Goal: Information Seeking & Learning: Learn about a topic

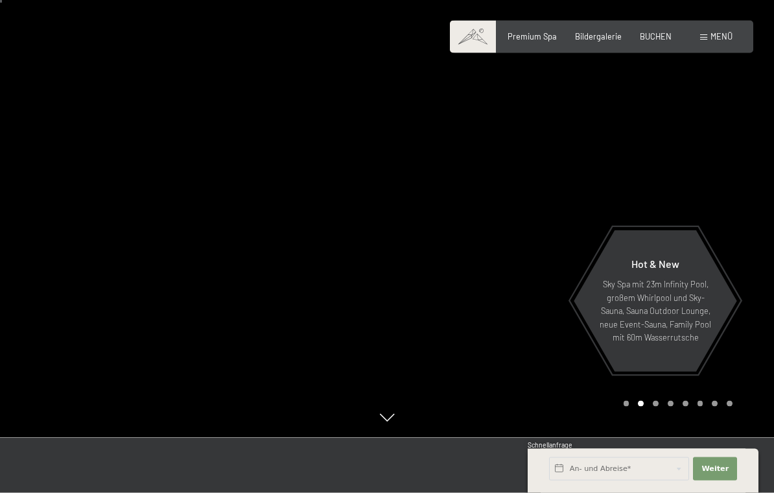
scroll to position [93, 0]
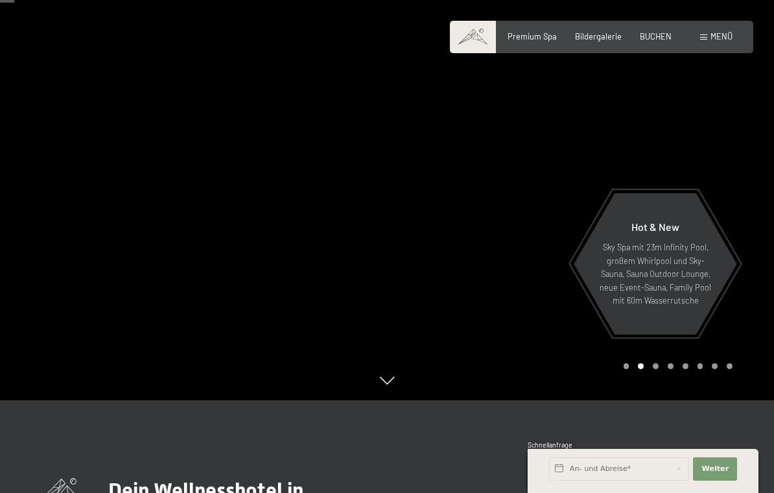
click at [730, 369] on div "Carousel Page 8" at bounding box center [729, 366] width 6 height 6
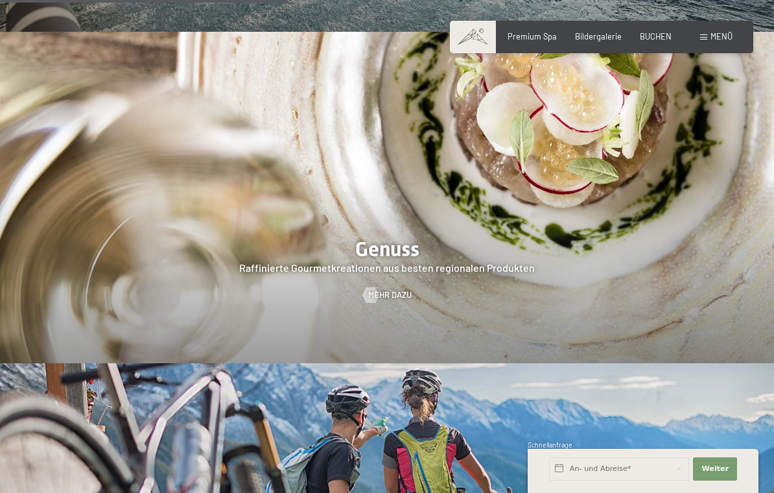
scroll to position [1726, 0]
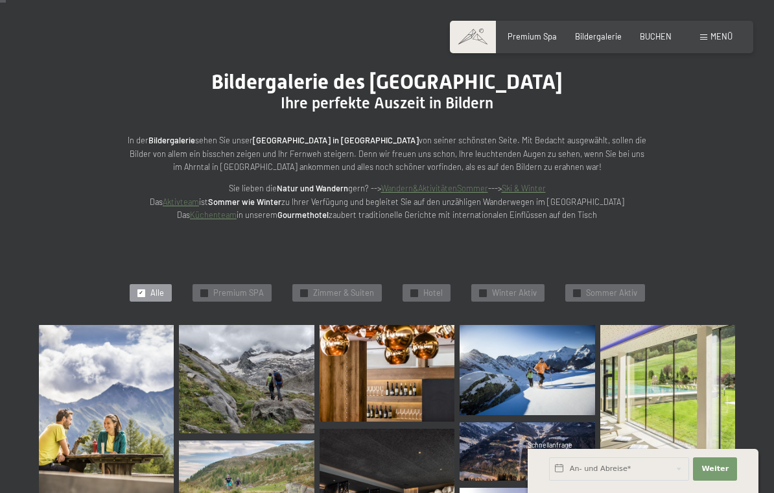
scroll to position [82, 0]
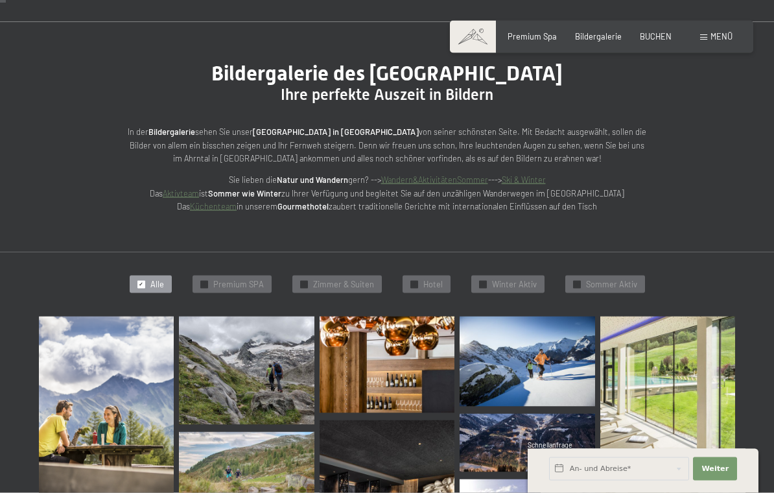
click at [598, 279] on span "Sommer Aktiv" at bounding box center [611, 285] width 51 height 12
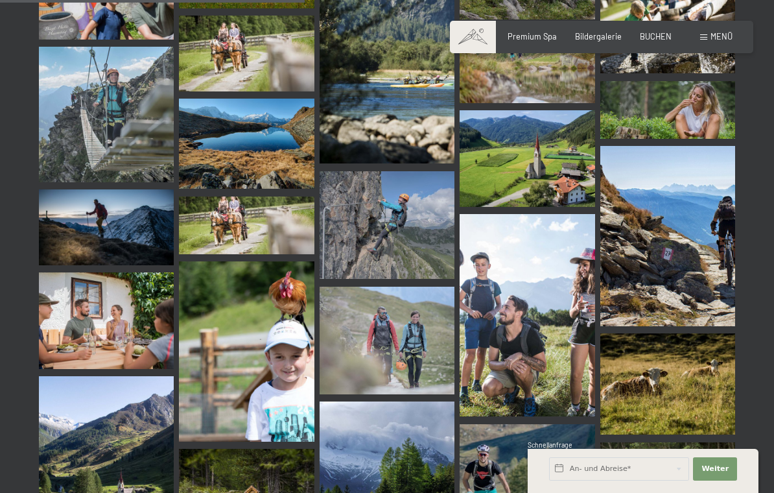
scroll to position [809, 0]
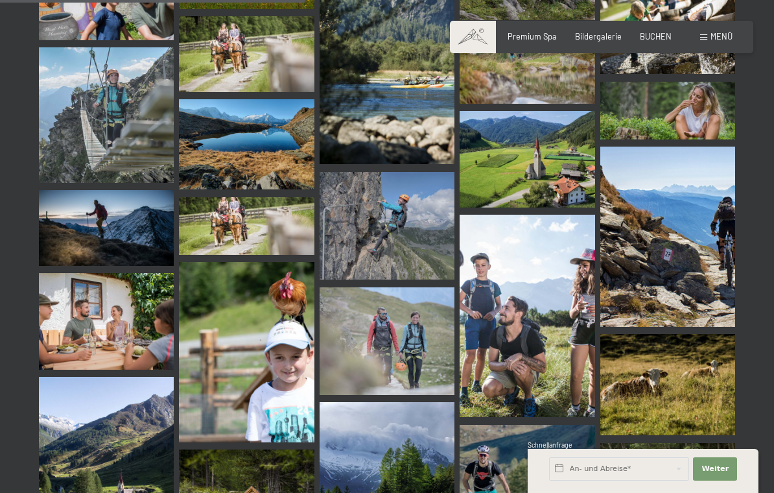
click at [533, 34] on span "Premium Spa" at bounding box center [531, 36] width 49 height 10
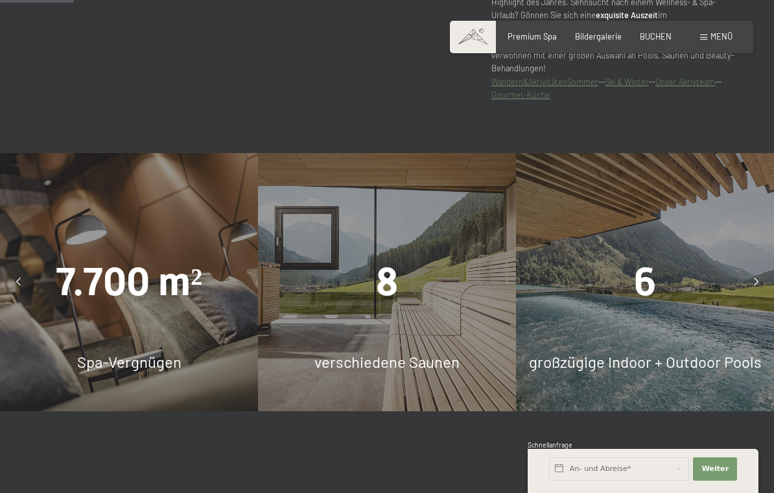
scroll to position [699, 0]
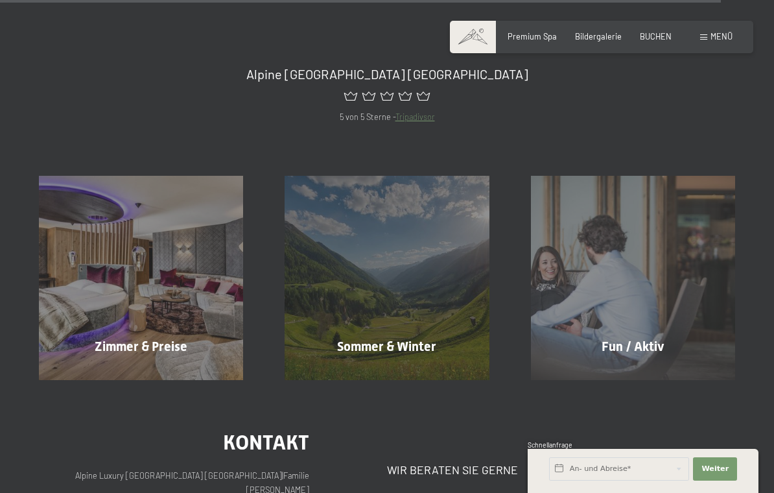
scroll to position [4381, 0]
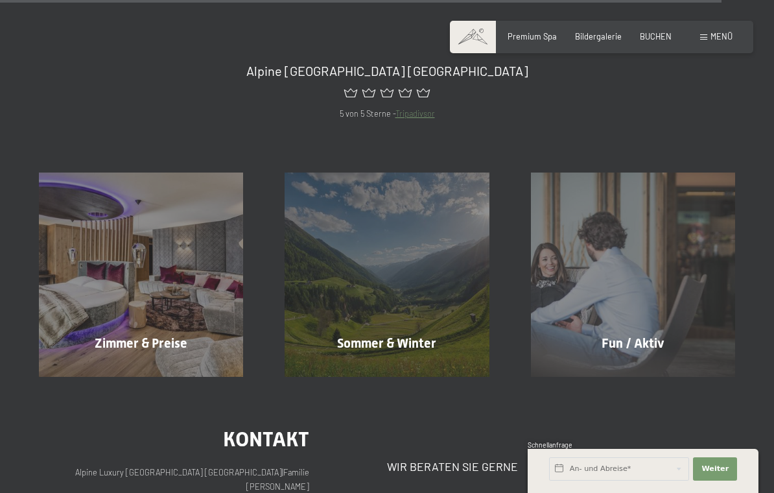
click at [636, 335] on span "Fun / Aktiv" at bounding box center [632, 343] width 63 height 16
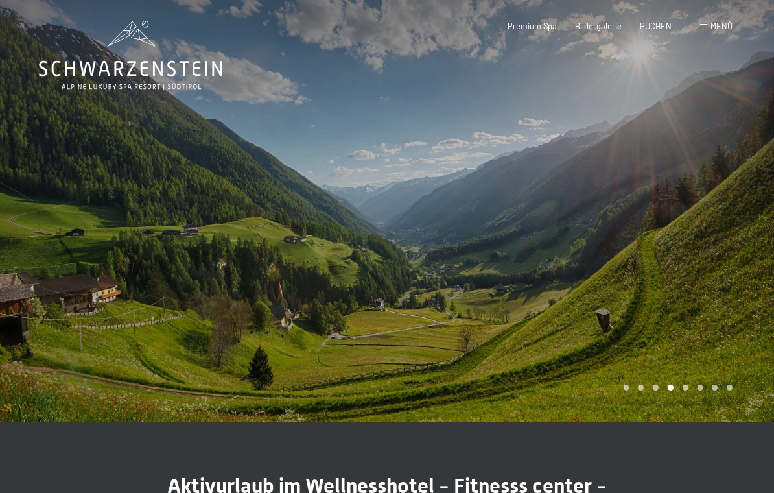
click at [710, 25] on div "Menü" at bounding box center [716, 27] width 32 height 12
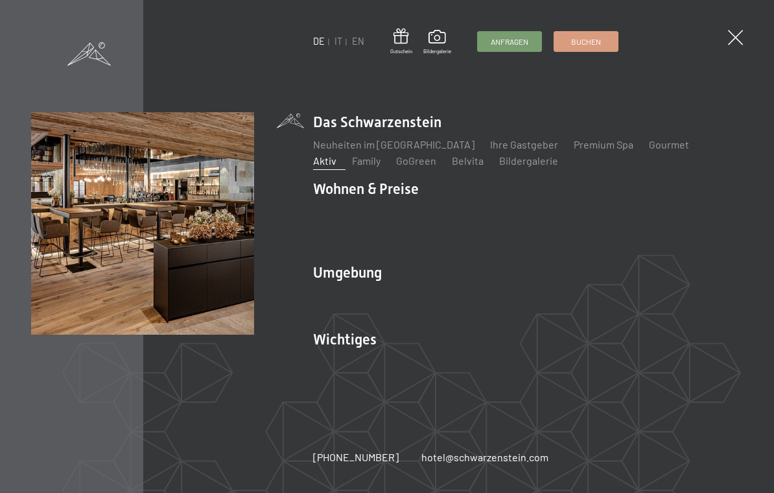
click at [352, 166] on link "Family" at bounding box center [366, 160] width 29 height 12
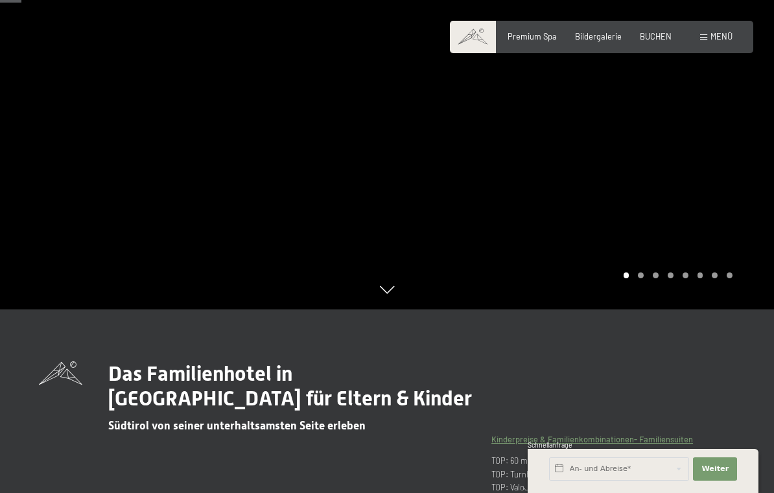
scroll to position [135, 0]
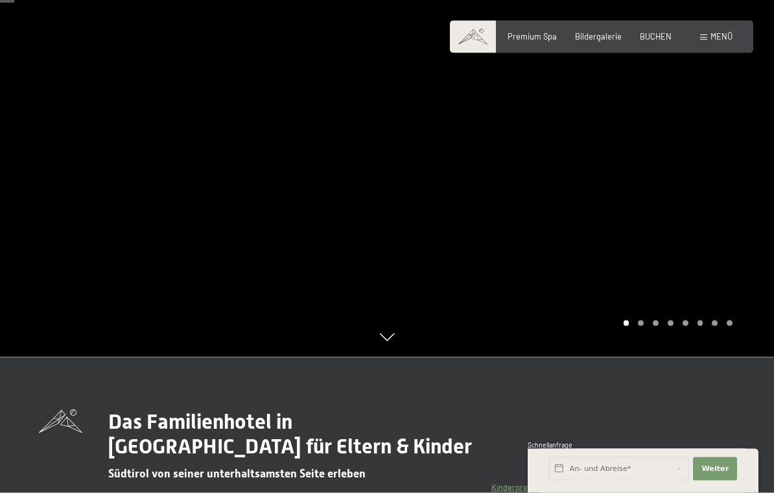
click at [644, 326] on div "Carousel Pagination" at bounding box center [675, 323] width 113 height 6
click at [468, 331] on div at bounding box center [580, 110] width 387 height 493
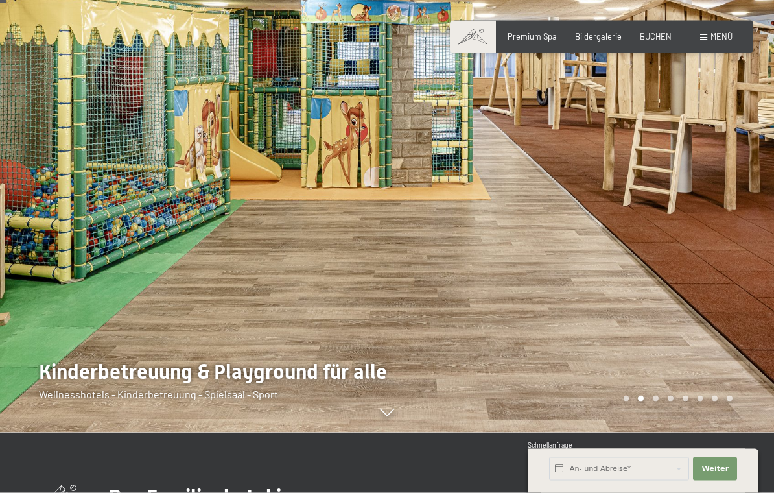
scroll to position [61, 0]
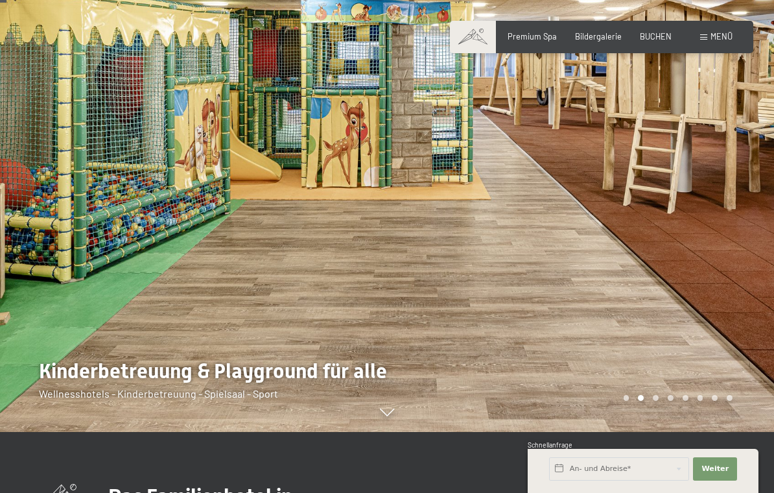
click at [378, 432] on div at bounding box center [193, 185] width 387 height 493
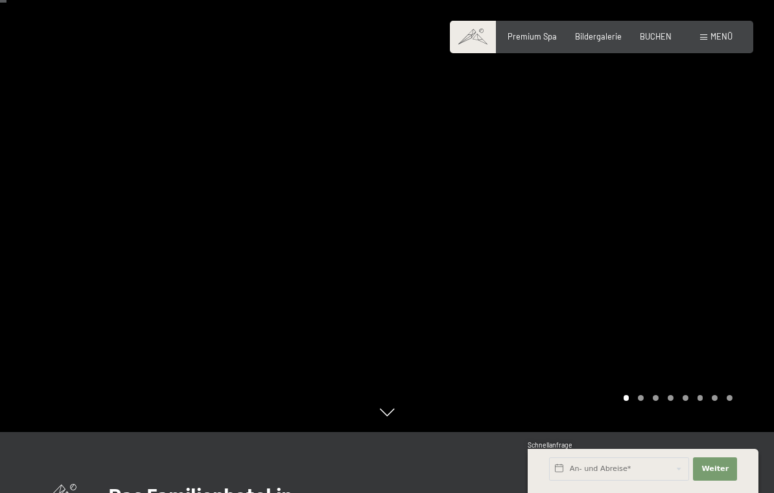
click at [387, 417] on icon at bounding box center [387, 414] width 14 height 8
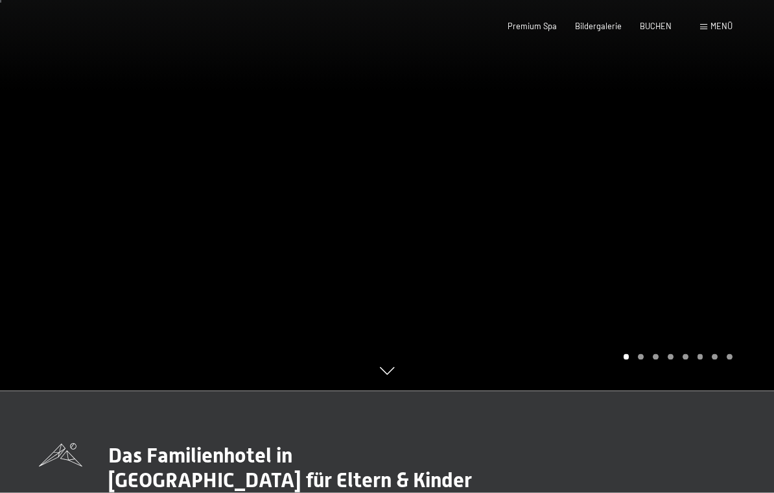
scroll to position [0, 0]
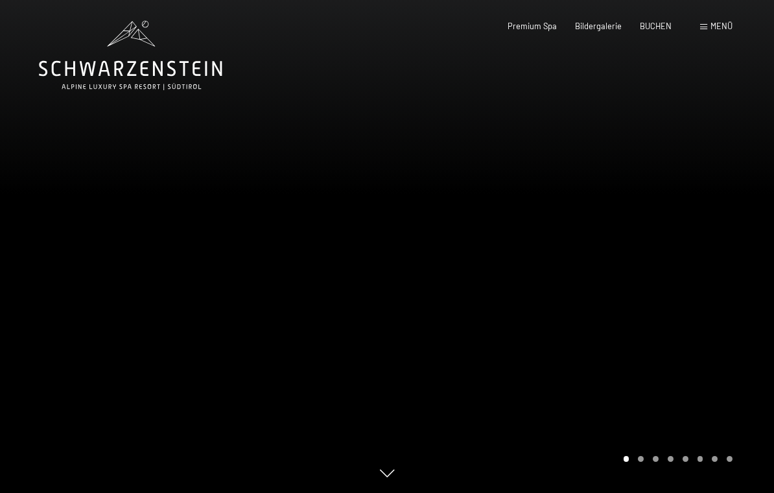
click at [686, 461] on div "Carousel Page 5" at bounding box center [685, 459] width 6 height 6
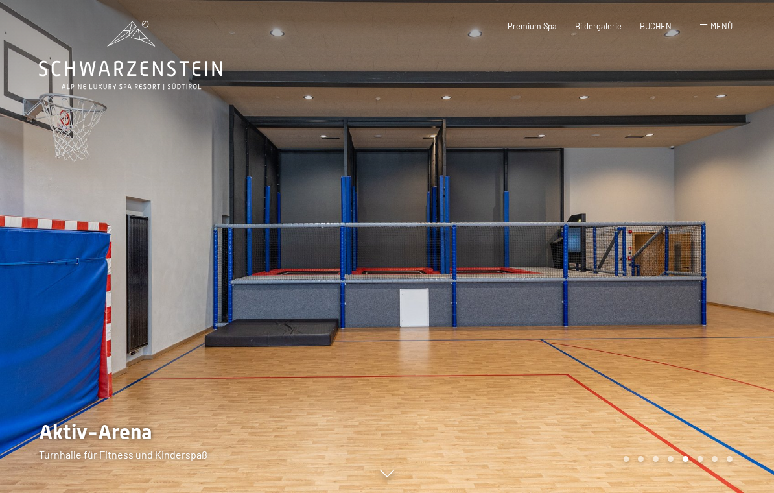
click at [706, 482] on div at bounding box center [580, 246] width 387 height 493
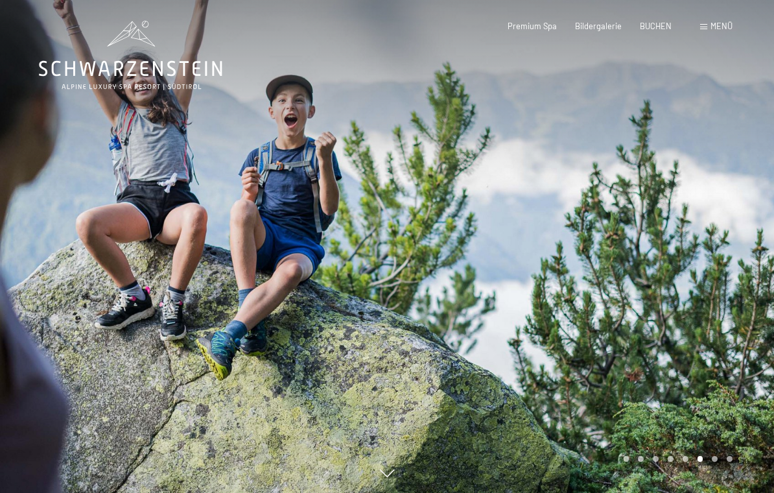
click at [711, 461] on div "Carousel Pagination" at bounding box center [675, 459] width 113 height 6
click at [719, 461] on div "Carousel Pagination" at bounding box center [675, 459] width 113 height 6
click at [721, 461] on div "Carousel Pagination" at bounding box center [675, 459] width 113 height 6
click at [730, 474] on div at bounding box center [580, 246] width 387 height 493
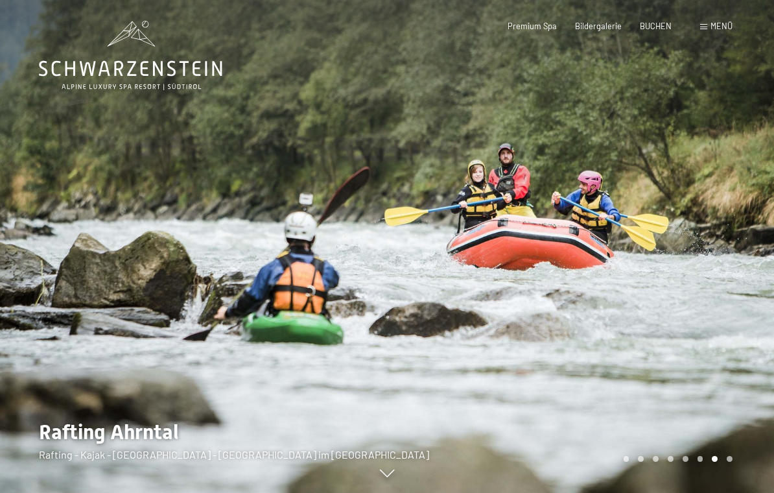
click at [732, 483] on div at bounding box center [580, 246] width 387 height 493
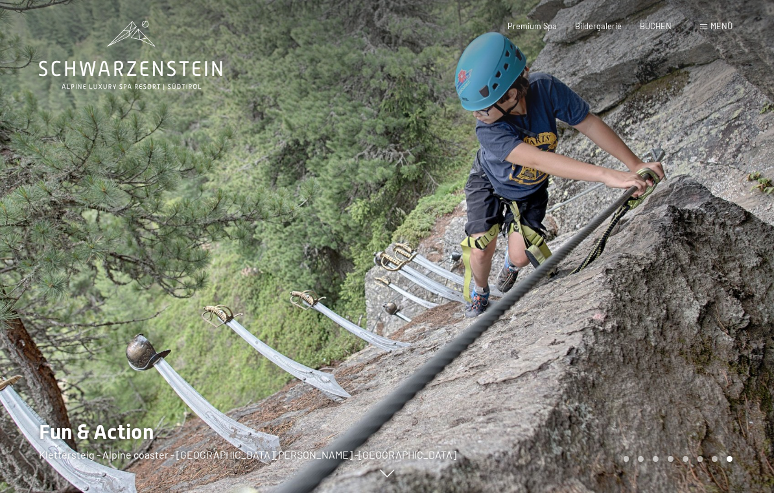
click at [644, 471] on div at bounding box center [580, 246] width 387 height 493
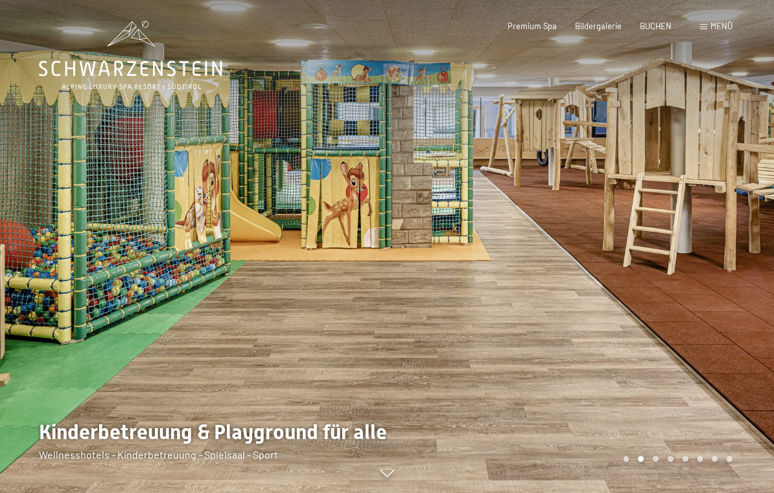
click at [654, 461] on div "Carousel Page 3" at bounding box center [656, 459] width 6 height 6
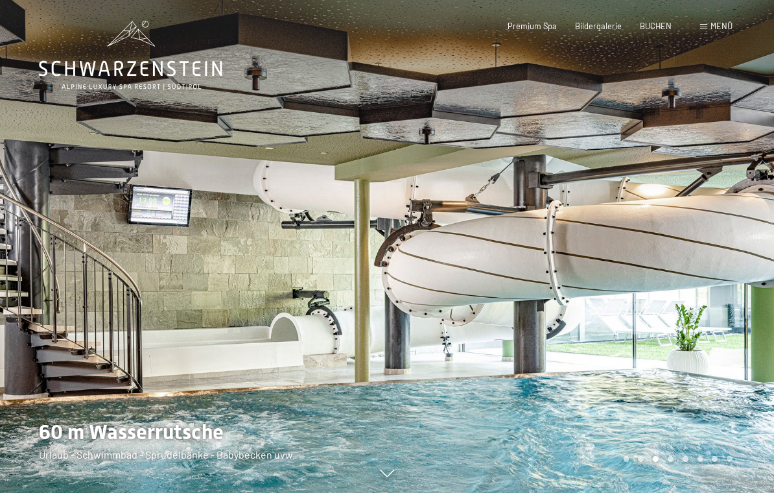
click at [669, 461] on div "Carousel Page 4" at bounding box center [670, 459] width 6 height 6
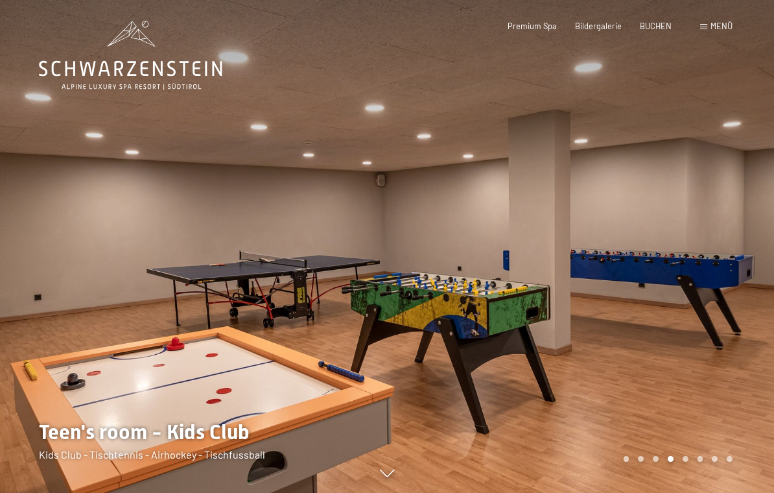
click at [686, 461] on div "Carousel Page 5" at bounding box center [685, 459] width 6 height 6
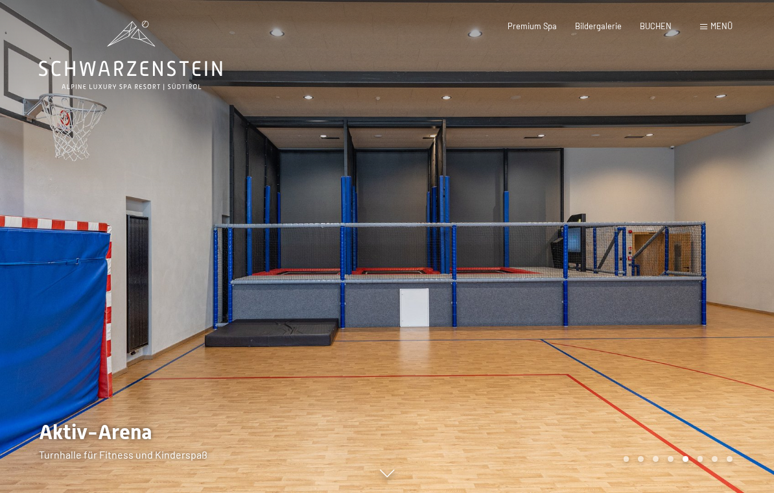
click at [625, 461] on div "Carousel Page 1" at bounding box center [626, 459] width 6 height 6
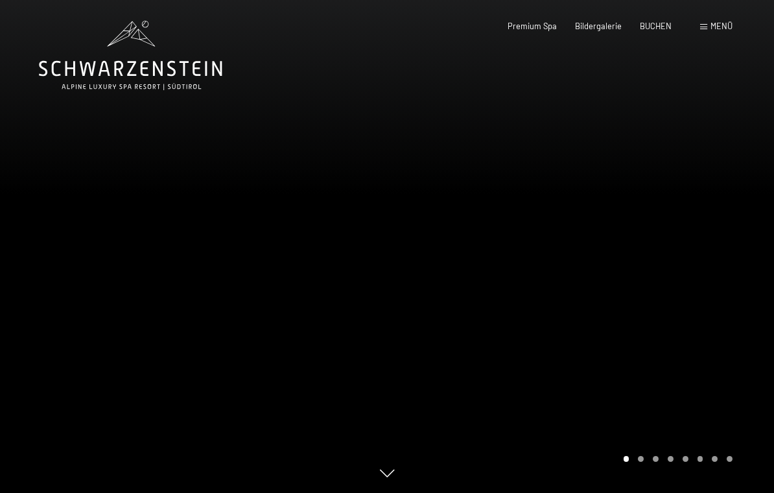
click at [673, 472] on div at bounding box center [580, 246] width 387 height 493
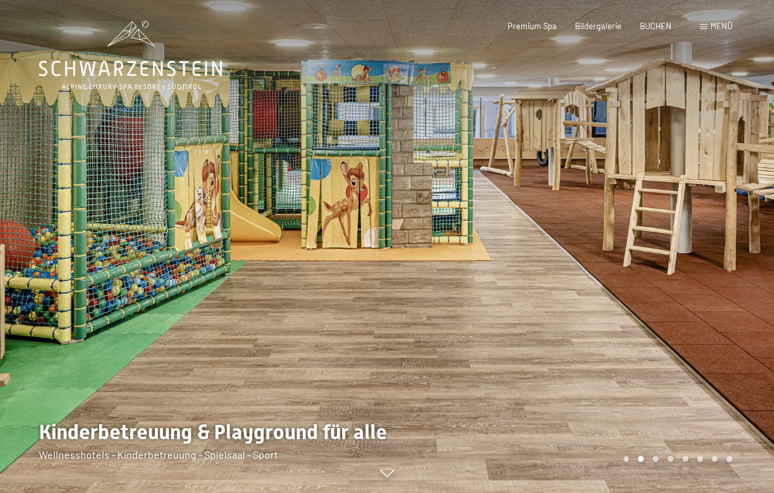
click at [687, 461] on div "Carousel Page 5" at bounding box center [685, 459] width 6 height 6
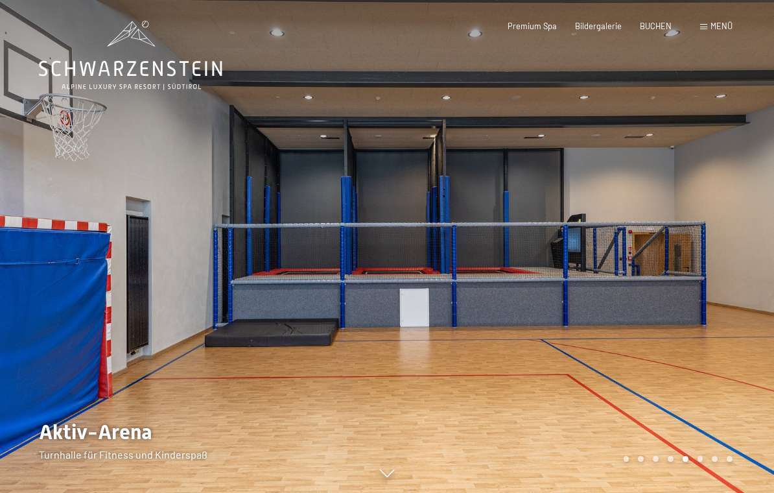
click at [717, 482] on div at bounding box center [580, 246] width 387 height 493
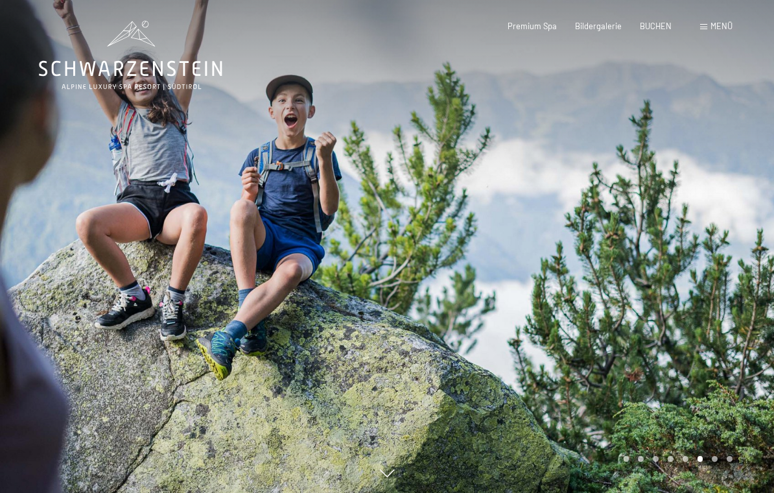
click at [717, 461] on div "Carousel Page 7" at bounding box center [715, 459] width 6 height 6
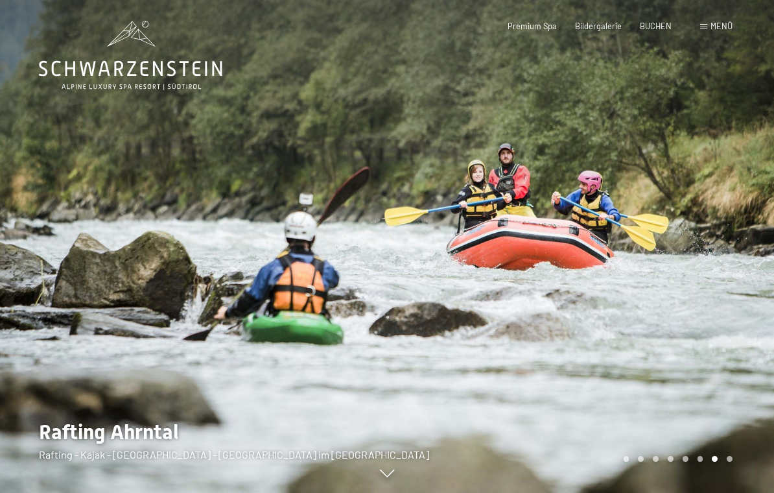
click at [628, 472] on div at bounding box center [580, 246] width 387 height 493
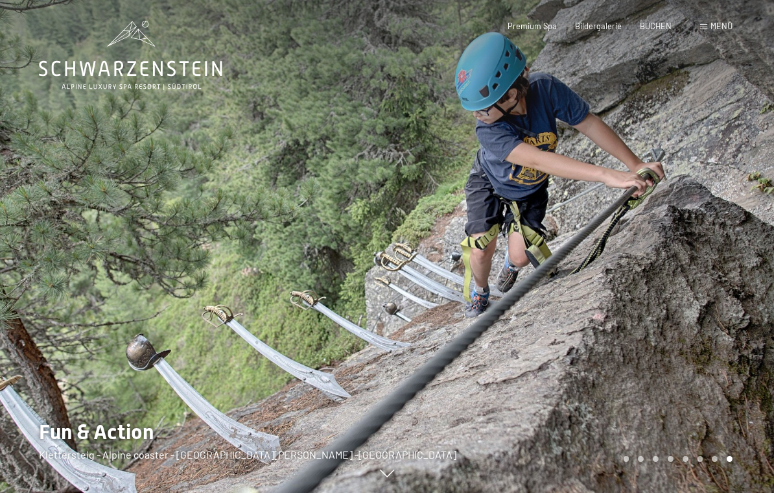
click at [625, 472] on div at bounding box center [580, 246] width 387 height 493
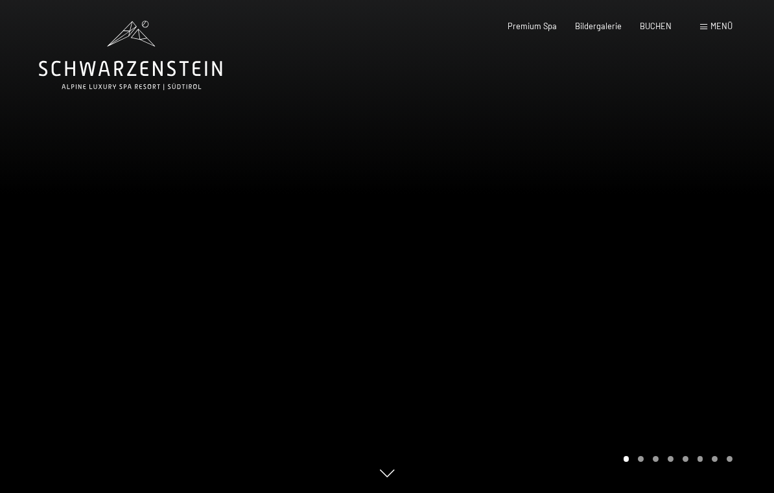
click at [641, 461] on div "Carousel Page 2" at bounding box center [641, 459] width 6 height 6
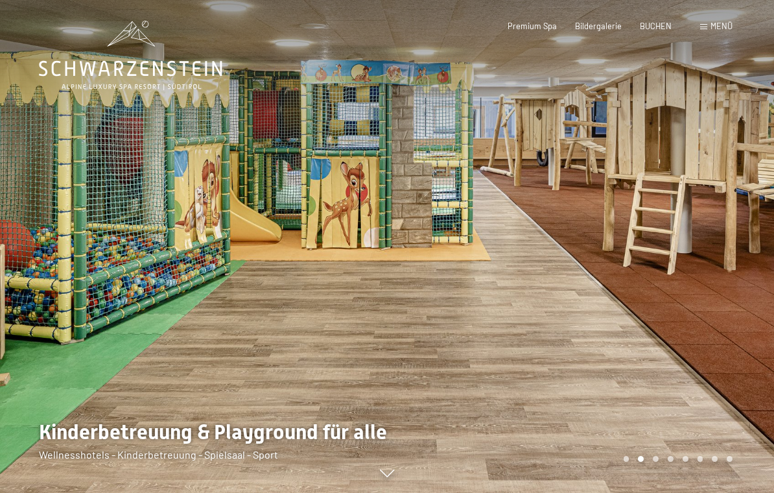
click at [657, 461] on div "Carousel Page 3" at bounding box center [656, 459] width 6 height 6
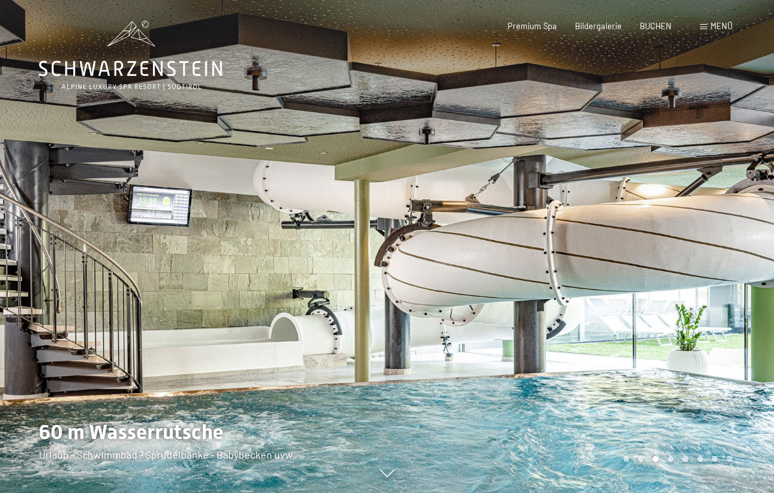
click at [671, 482] on div at bounding box center [580, 246] width 387 height 493
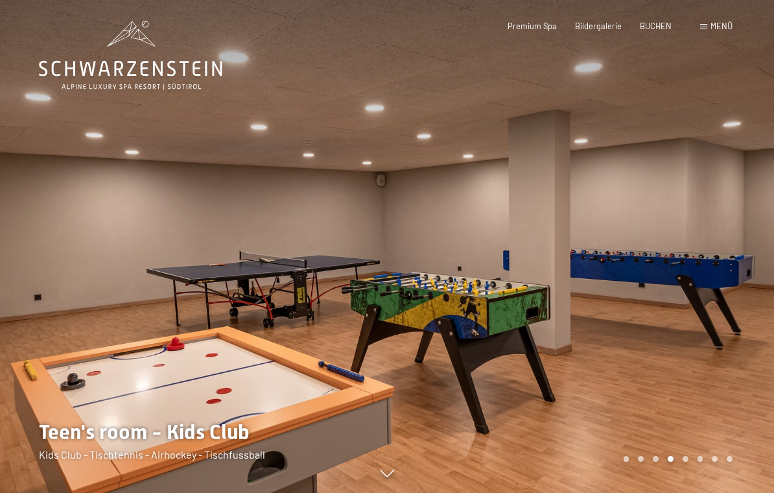
click at [684, 461] on div "Carousel Page 5" at bounding box center [685, 459] width 6 height 6
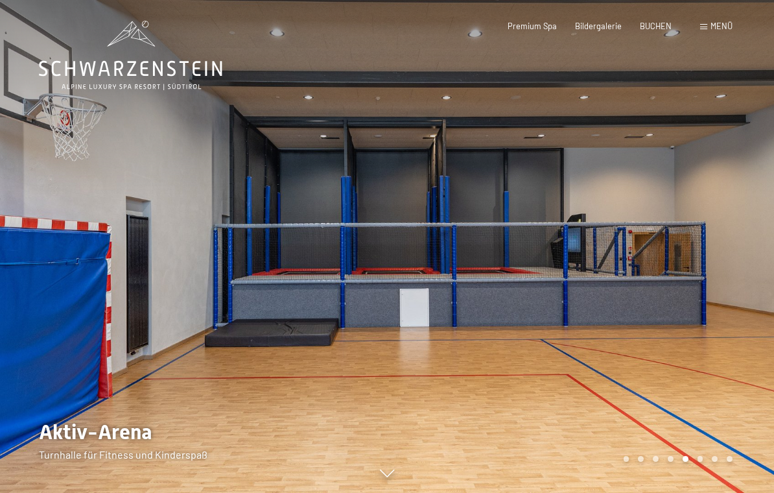
click at [702, 461] on div "Carousel Page 6" at bounding box center [700, 459] width 6 height 6
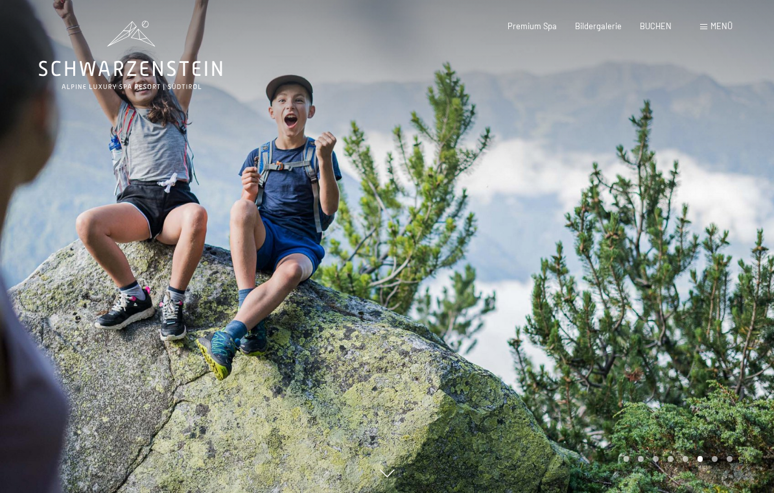
click at [715, 461] on div "Carousel Page 7" at bounding box center [715, 459] width 6 height 6
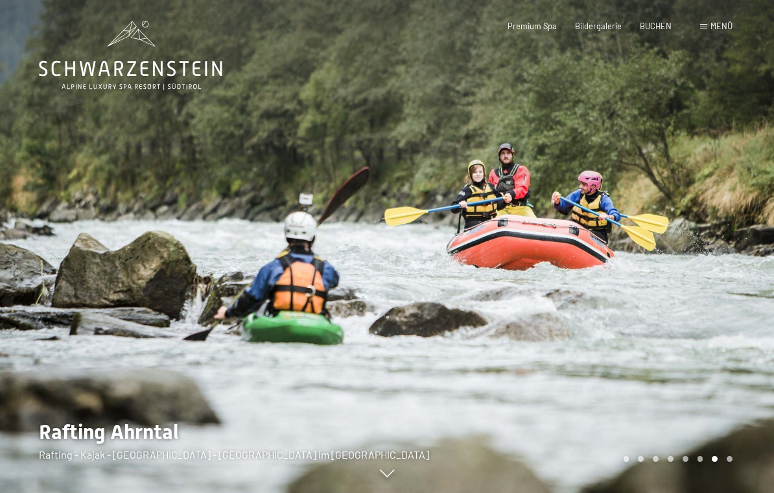
click at [734, 480] on div at bounding box center [580, 246] width 387 height 493
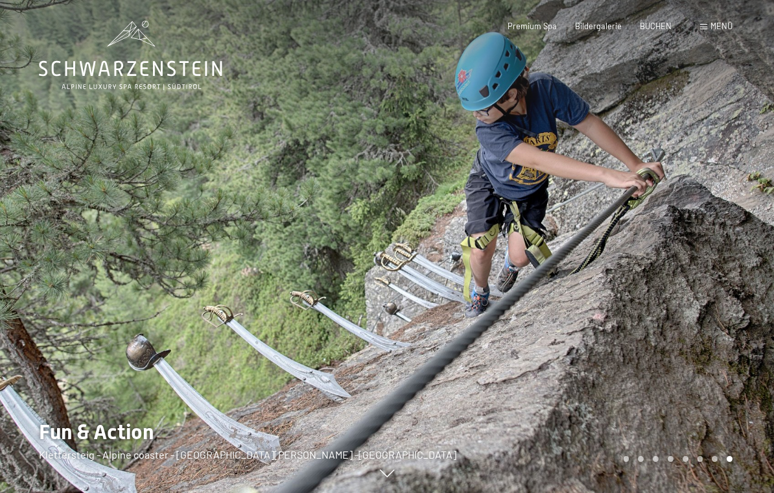
click at [646, 474] on div at bounding box center [580, 246] width 387 height 493
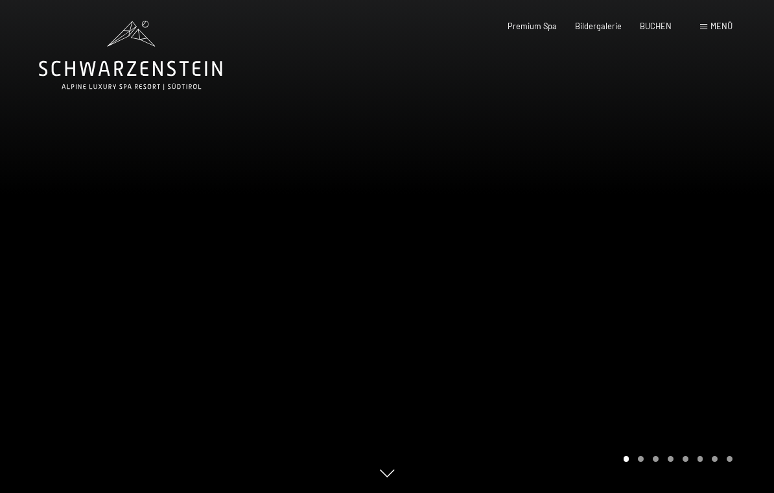
click at [675, 472] on div at bounding box center [580, 246] width 387 height 493
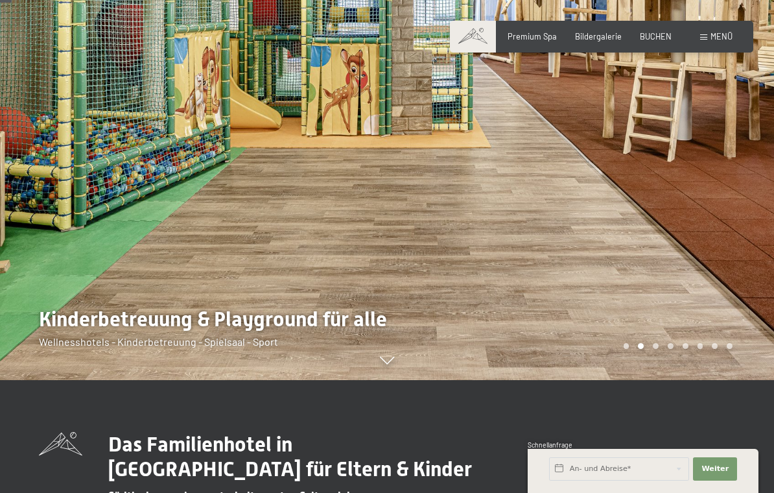
scroll to position [112, 0]
click at [655, 349] on div "Carousel Page 3" at bounding box center [656, 346] width 6 height 6
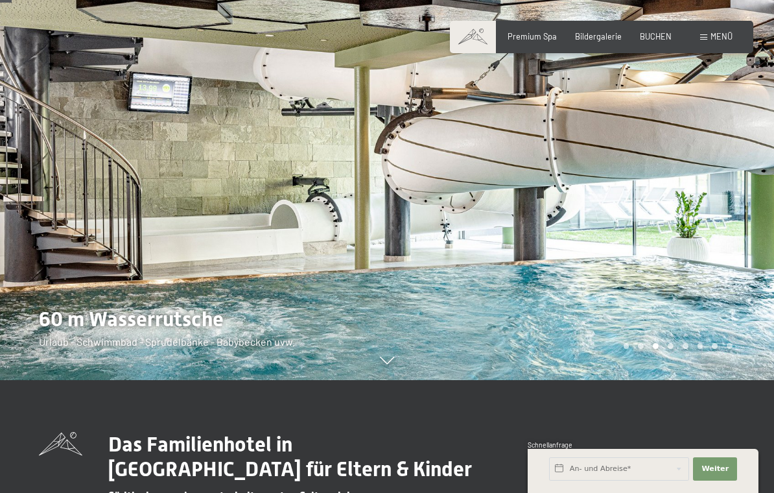
click at [585, 222] on div at bounding box center [580, 133] width 387 height 493
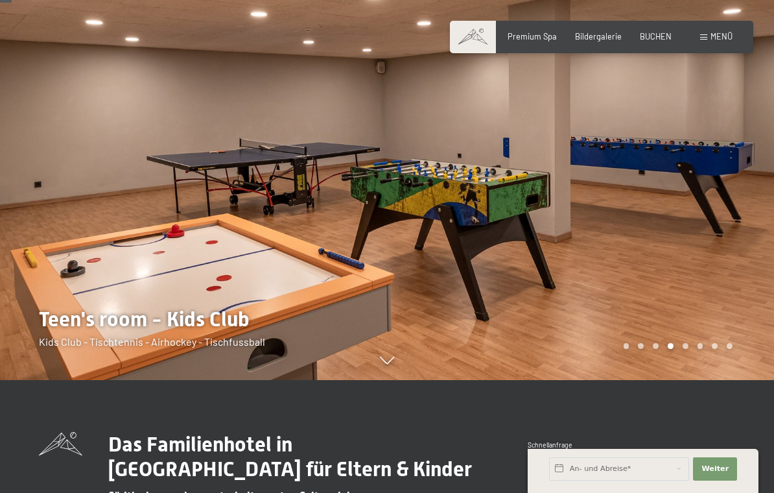
click at [602, 232] on div at bounding box center [580, 133] width 387 height 493
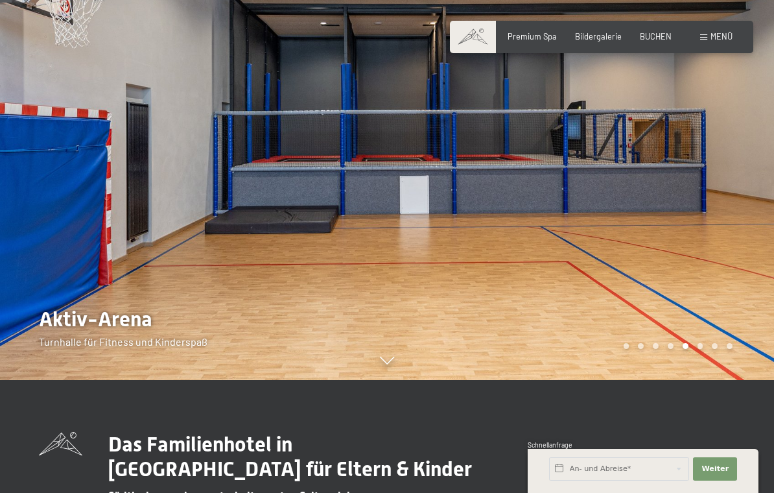
click at [671, 229] on div at bounding box center [580, 133] width 387 height 493
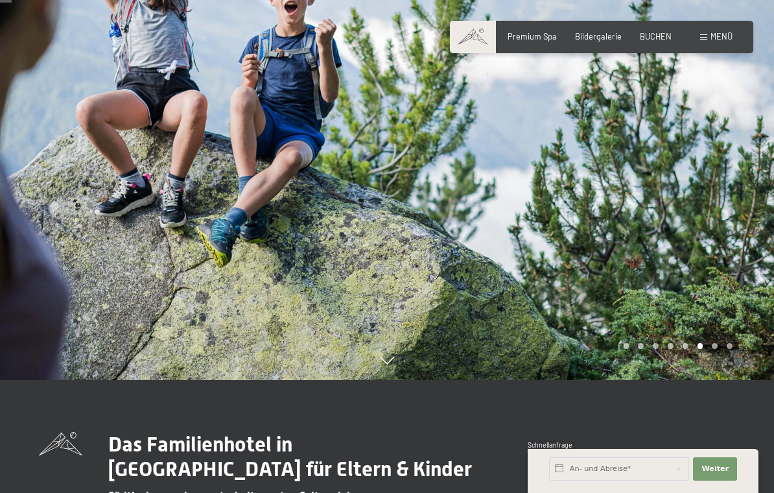
click at [701, 224] on div at bounding box center [580, 133] width 387 height 493
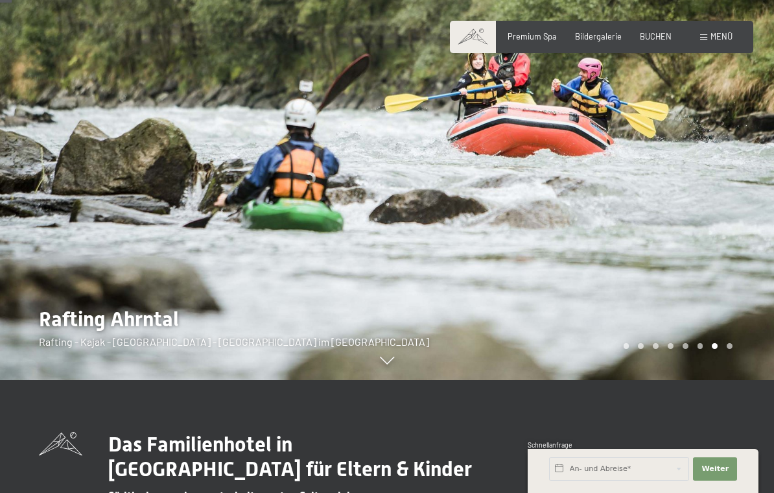
click at [706, 230] on div at bounding box center [580, 133] width 387 height 493
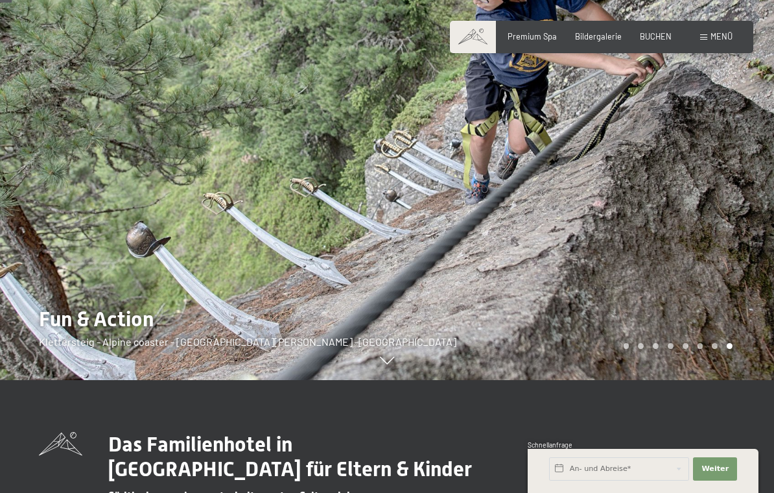
click at [710, 233] on div at bounding box center [580, 133] width 387 height 493
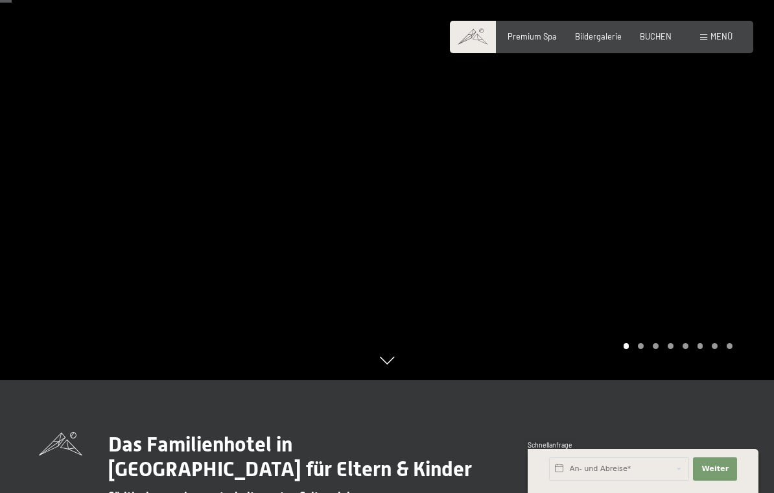
click at [708, 231] on div at bounding box center [580, 133] width 387 height 493
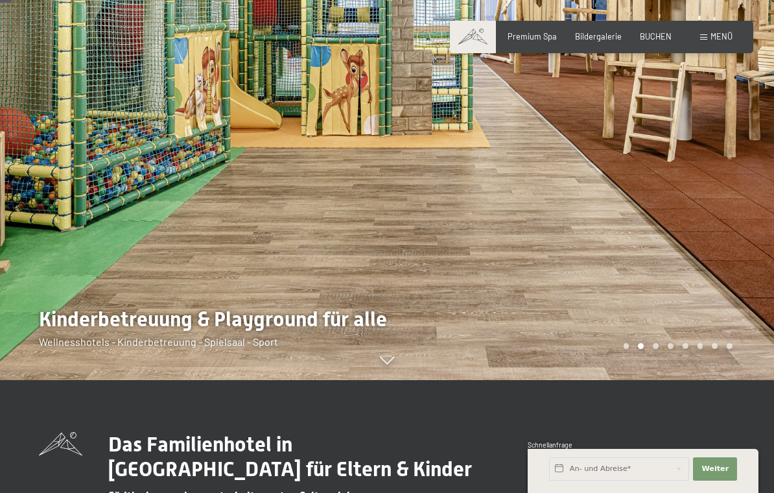
click at [712, 225] on div at bounding box center [580, 133] width 387 height 493
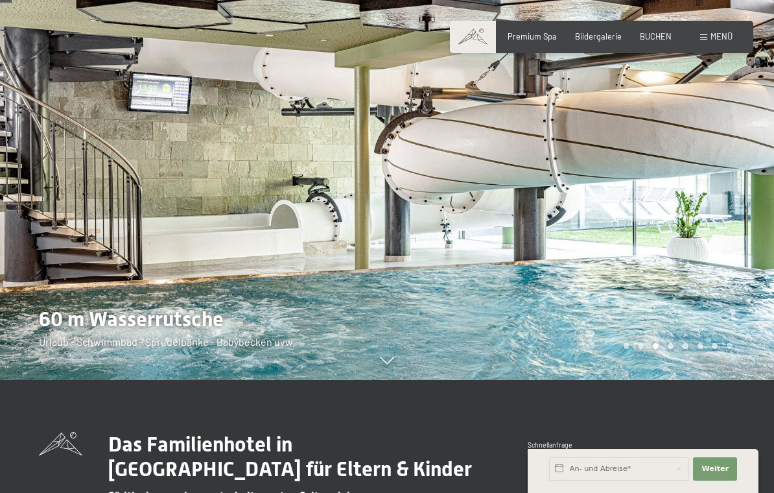
click at [712, 224] on div at bounding box center [580, 133] width 387 height 493
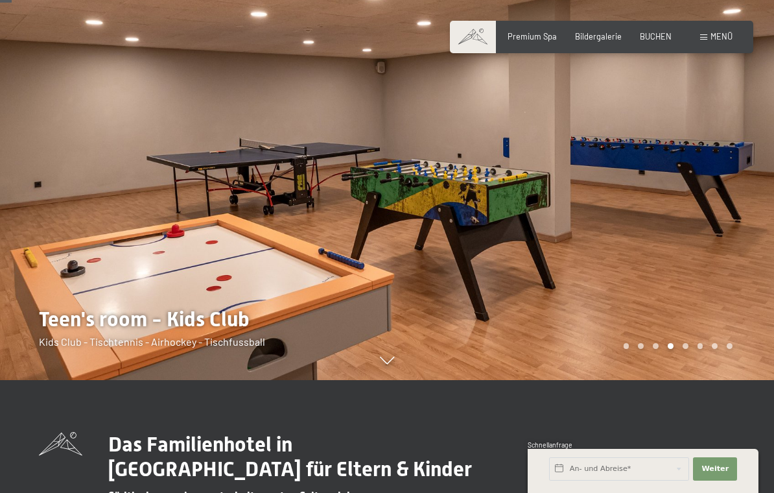
click at [709, 231] on div at bounding box center [580, 133] width 387 height 493
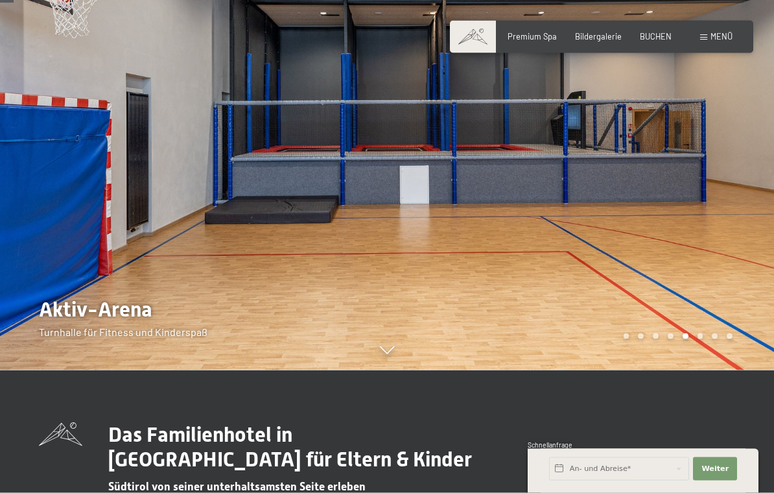
scroll to position [128, 0]
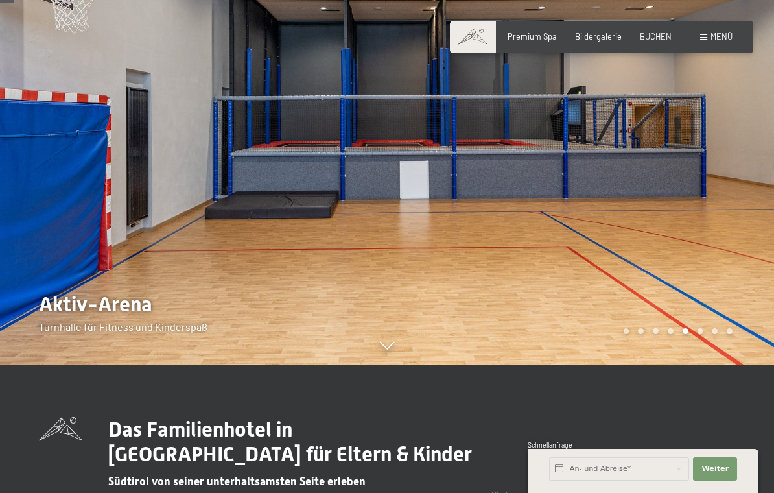
click at [697, 255] on div at bounding box center [580, 118] width 387 height 493
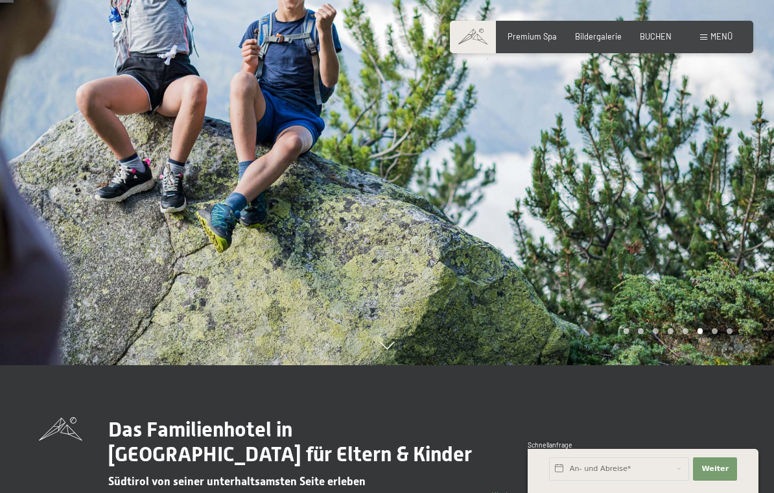
click at [719, 261] on div at bounding box center [580, 118] width 387 height 493
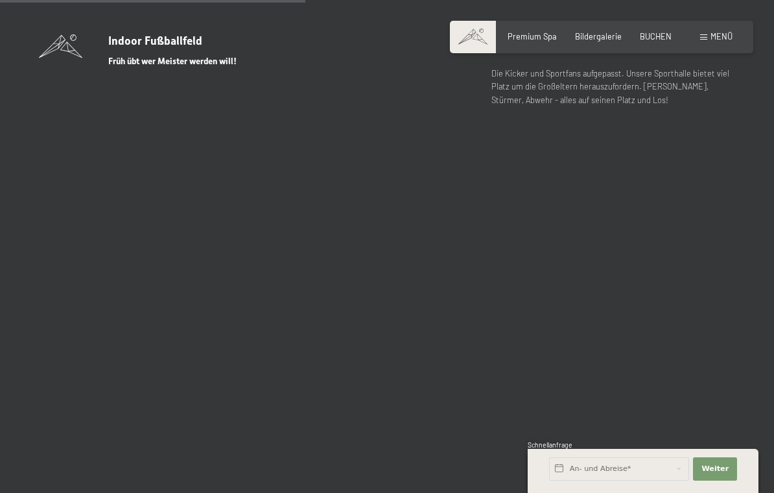
scroll to position [2897, 0]
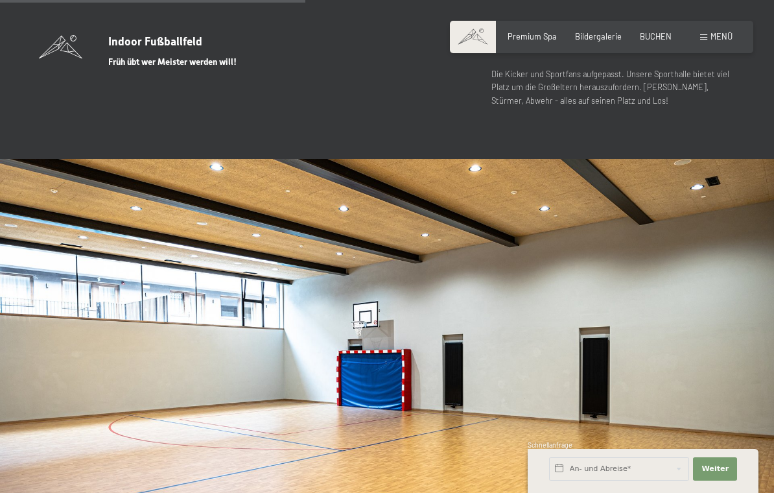
click at [631, 360] on img at bounding box center [387, 376] width 774 height 435
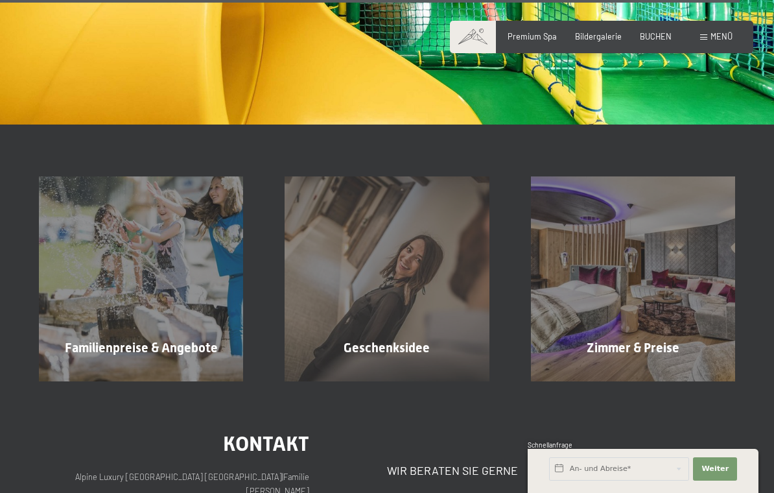
scroll to position [7090, 0]
